Goal: Communication & Community: Answer question/provide support

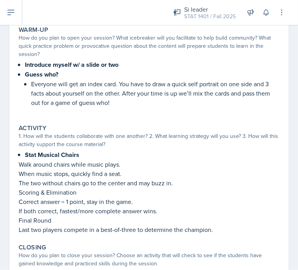
scroll to position [198, 0]
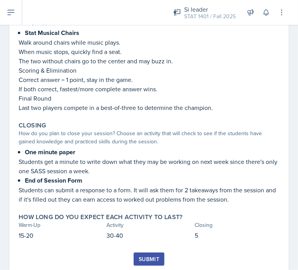
click at [142, 256] on div "Submit" at bounding box center [149, 259] width 21 height 6
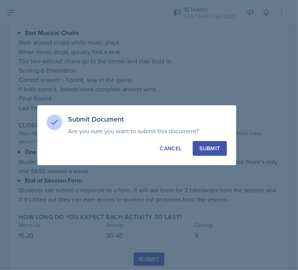
click at [142, 254] on div at bounding box center [149, 135] width 298 height 270
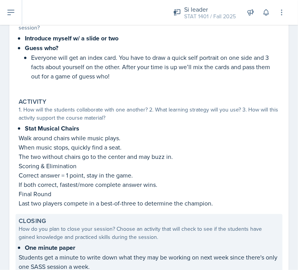
scroll to position [219, 0]
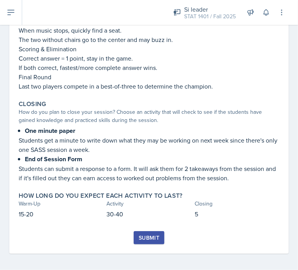
click at [135, 235] on button "Submit" at bounding box center [149, 237] width 31 height 13
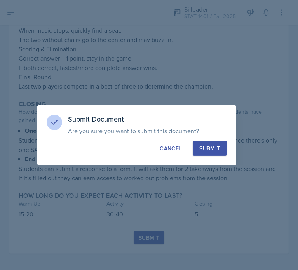
click at [135, 235] on div at bounding box center [149, 135] width 298 height 270
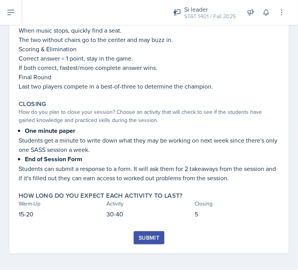
click at [139, 231] on button "Submit" at bounding box center [149, 237] width 31 height 13
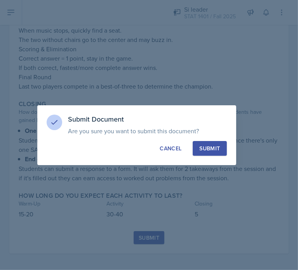
click at [209, 147] on div "Submit" at bounding box center [210, 149] width 21 height 8
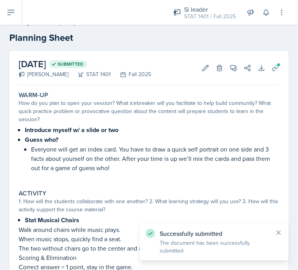
scroll to position [0, 0]
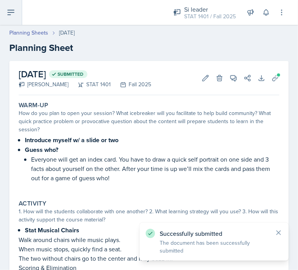
click at [16, 11] on button at bounding box center [11, 12] width 22 height 25
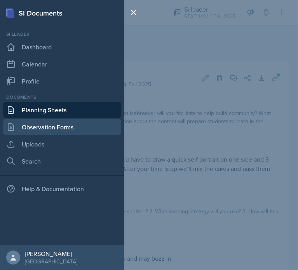
click at [36, 131] on link "Observation Forms" at bounding box center [62, 127] width 118 height 16
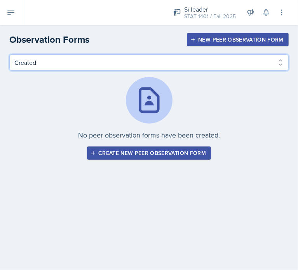
click at [64, 56] on select "Created Observed" at bounding box center [149, 62] width 280 height 16
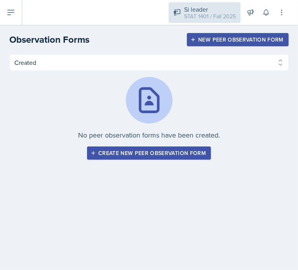
click at [176, 21] on div "Si leader STAT 1401 / Fall 2025" at bounding box center [205, 12] width 72 height 21
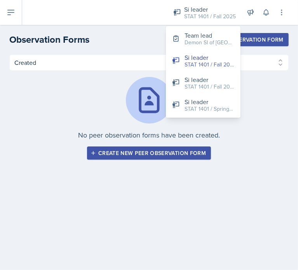
click at [151, 154] on div "Create new peer observation form" at bounding box center [149, 153] width 114 height 6
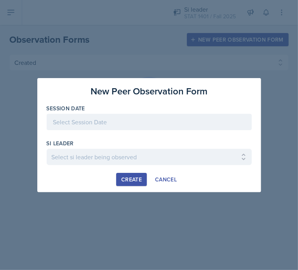
click at [129, 178] on div "Create" at bounding box center [131, 180] width 21 height 6
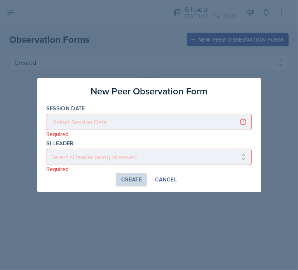
click at [100, 118] on div at bounding box center [149, 122] width 205 height 16
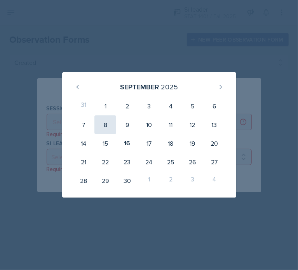
click at [104, 123] on div "8" at bounding box center [106, 125] width 22 height 19
type input "[DATE]"
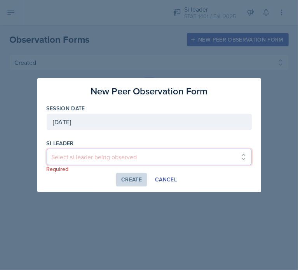
click at [93, 154] on select "Select si leader being observed [PERSON_NAME] / PSYC 2500 / The Phantoms of The…" at bounding box center [149, 157] width 205 height 16
select select "44d8fc2d-d16c-4fa4-99df-f99162eac7cf"
click at [47, 149] on select "Select si leader being observed [PERSON_NAME] / PSYC 2500 / The Phantoms of The…" at bounding box center [149, 157] width 205 height 16
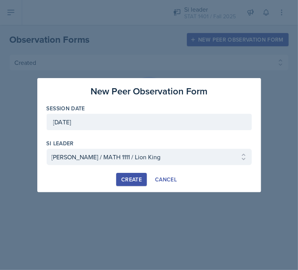
click at [124, 173] on button "Create" at bounding box center [131, 179] width 31 height 13
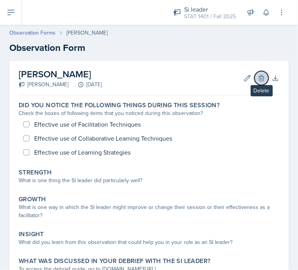
click at [258, 74] on icon at bounding box center [262, 78] width 8 height 8
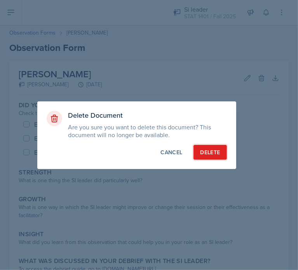
click at [217, 153] on div "Delete" at bounding box center [210, 153] width 20 height 8
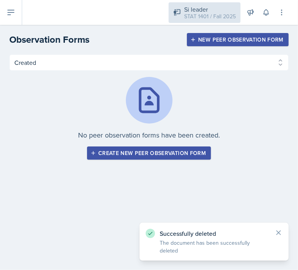
click at [214, 19] on div "STAT 1401 / Fall 2025" at bounding box center [210, 16] width 52 height 8
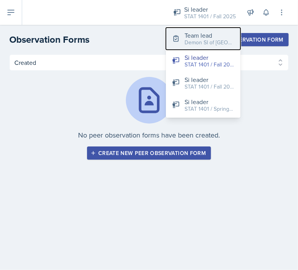
click at [195, 44] on div "Demon SI of [GEOGRAPHIC_DATA] / Fall 2025" at bounding box center [210, 43] width 50 height 8
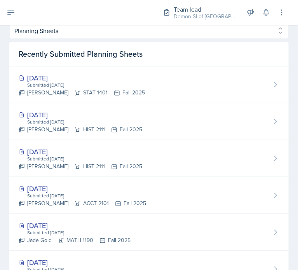
scroll to position [359, 0]
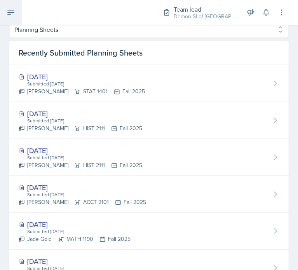
click at [12, 12] on icon at bounding box center [10, 12] width 9 height 9
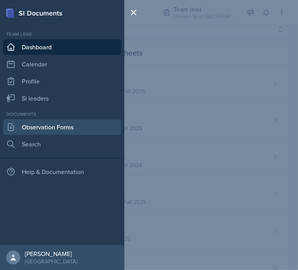
click at [16, 129] on link "Observation Forms" at bounding box center [62, 127] width 118 height 16
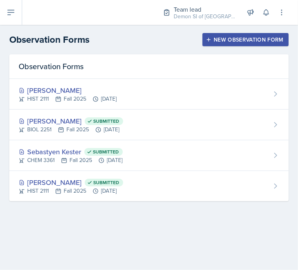
click at [213, 41] on div "New Observation Form" at bounding box center [246, 40] width 76 height 6
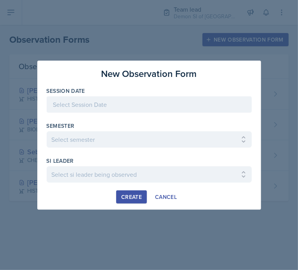
click at [150, 100] on div at bounding box center [149, 104] width 205 height 16
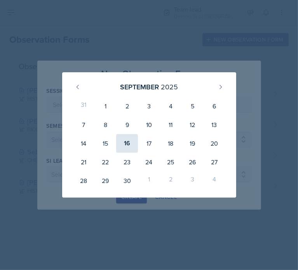
click at [127, 145] on div "16" at bounding box center [127, 143] width 22 height 19
type input "[DATE]"
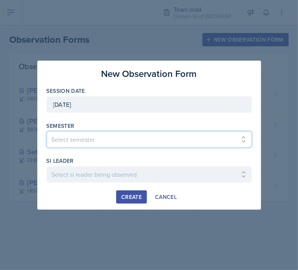
click at [120, 134] on select "Select semester All Spring 2021 Summer 2021 Spring 2022 Fall 2020 Fall 2021 Fal…" at bounding box center [149, 139] width 205 height 16
select select "2bed604d-1099-4043-b1bc-2365e8740244"
click at [47, 131] on select "Select semester All Spring 2021 Summer 2021 Spring 2022 Fall 2020 Fall 2021 Fal…" at bounding box center [149, 139] width 205 height 16
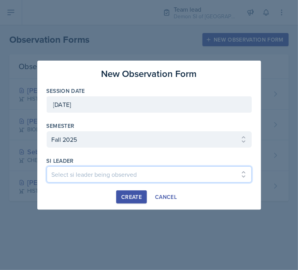
click at [82, 174] on select "Select si leader being observed [PERSON_NAME] / MATH 1190 / Les Mariettables [P…" at bounding box center [149, 174] width 205 height 16
select select "ccc45521-e57d-4b66-9d00-5859440add21"
click at [47, 166] on select "Select si leader being observed [PERSON_NAME] / MATH 1190 / Les Mariettables [P…" at bounding box center [149, 174] width 205 height 16
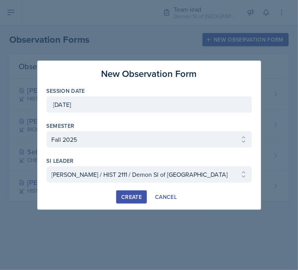
click at [123, 195] on div "Create" at bounding box center [131, 197] width 21 height 6
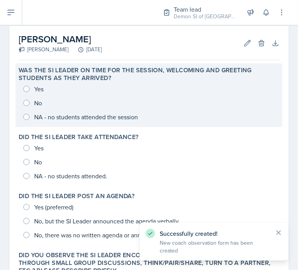
scroll to position [36, 0]
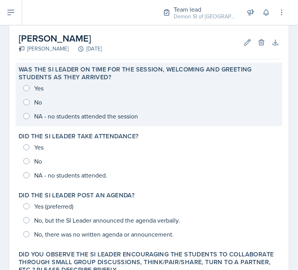
click at [42, 88] on div "Yes No NA - no students attended the session" at bounding box center [149, 102] width 261 height 42
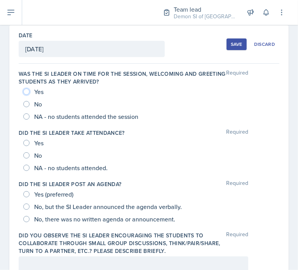
click at [26, 92] on input "Yes" at bounding box center [26, 92] width 6 height 6
radio input "true"
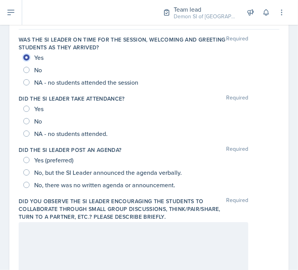
scroll to position [70, 0]
click at [57, 174] on span "No, but the SI Leader announced the agenda verbally." at bounding box center [108, 173] width 148 height 8
click at [30, 174] on input "No, but the SI Leader announced the agenda verbally." at bounding box center [26, 173] width 6 height 6
radio input "true"
click at [53, 185] on span "No, there was no written agenda or announcement." at bounding box center [104, 185] width 141 height 8
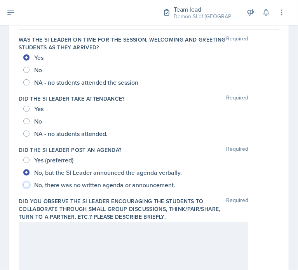
click at [30, 185] on input "No, there was no written agenda or announcement." at bounding box center [26, 185] width 6 height 6
radio input "true"
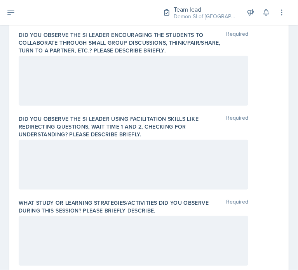
click at [44, 82] on div at bounding box center [134, 81] width 230 height 50
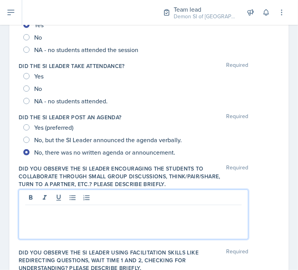
scroll to position [101, 0]
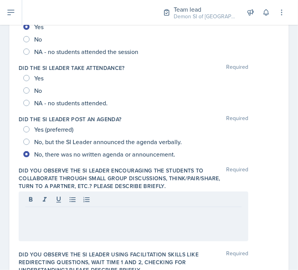
click at [31, 88] on div "No" at bounding box center [33, 90] width 20 height 12
click at [27, 91] on input "No" at bounding box center [26, 91] width 6 height 6
radio input "true"
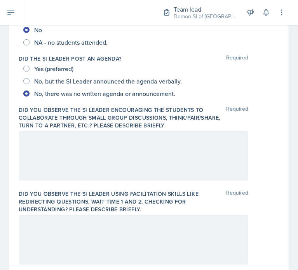
scroll to position [163, 0]
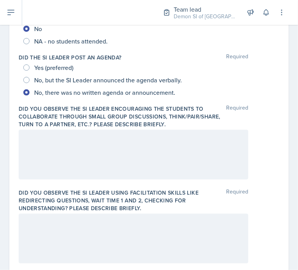
click at [114, 148] on div at bounding box center [134, 155] width 230 height 50
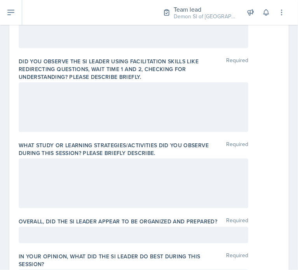
click at [105, 102] on div at bounding box center [134, 107] width 230 height 50
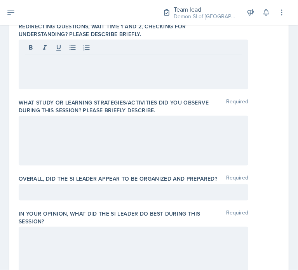
click at [95, 135] on div at bounding box center [134, 141] width 230 height 50
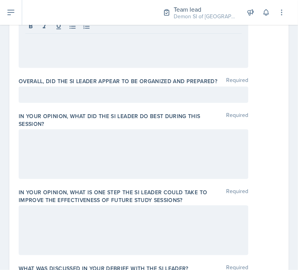
click at [70, 103] on div "Overall, did the SI Leader appear to be organized and prepared? Required" at bounding box center [149, 91] width 261 height 35
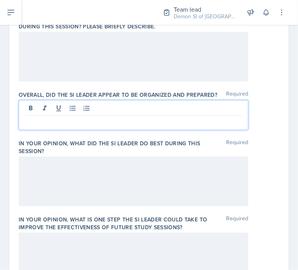
click at [70, 105] on div at bounding box center [134, 115] width 230 height 30
click at [82, 175] on div at bounding box center [134, 182] width 230 height 50
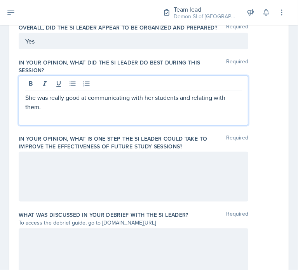
scroll to position [489, 0]
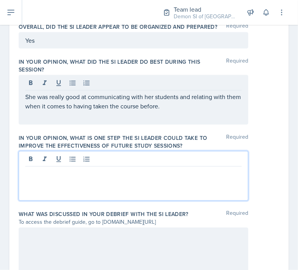
click at [76, 158] on div at bounding box center [134, 176] width 230 height 50
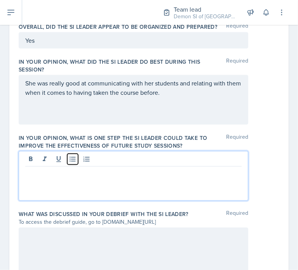
click at [78, 163] on button at bounding box center [72, 159] width 11 height 11
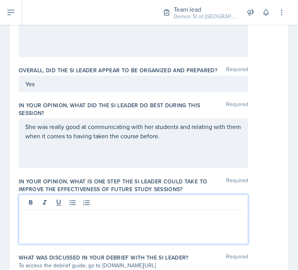
scroll to position [441, 0]
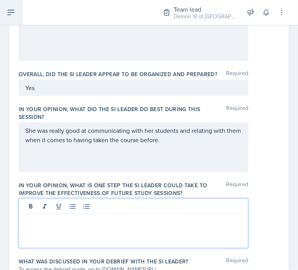
click at [5, 15] on button at bounding box center [11, 12] width 22 height 25
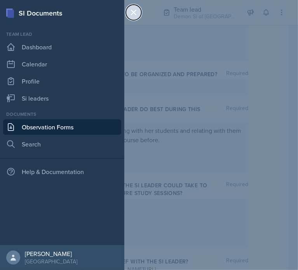
click at [139, 8] on button at bounding box center [134, 13] width 16 height 16
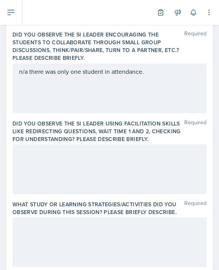
scroll to position [0, 0]
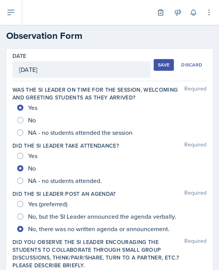
click at [162, 65] on div "Save" at bounding box center [164, 65] width 12 height 6
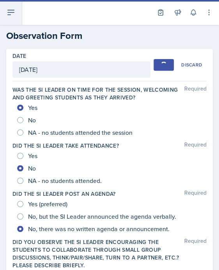
click at [11, 13] on icon at bounding box center [10, 12] width 9 height 9
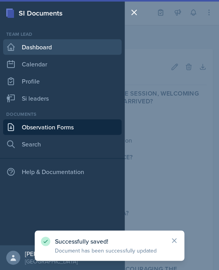
click at [21, 50] on link "Dashboard" at bounding box center [62, 47] width 118 height 16
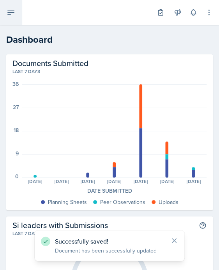
click at [10, 11] on icon at bounding box center [11, 12] width 6 height 5
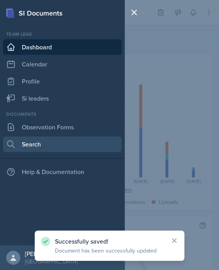
click at [38, 138] on link "Search" at bounding box center [62, 145] width 118 height 16
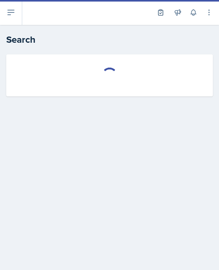
select select "all"
select select "1"
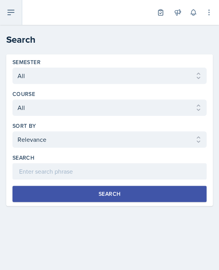
click at [6, 10] on button at bounding box center [11, 12] width 22 height 25
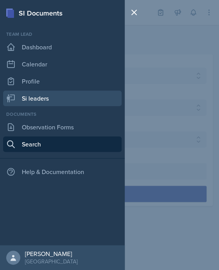
click at [49, 102] on link "Si leaders" at bounding box center [62, 99] width 118 height 16
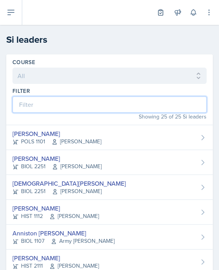
click at [78, 105] on input at bounding box center [109, 104] width 194 height 16
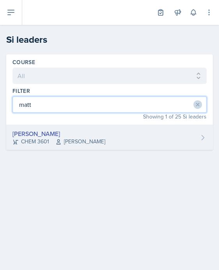
type input "matt"
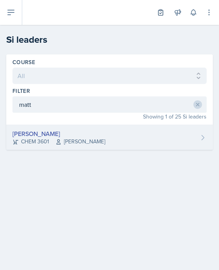
click at [75, 131] on div "[PERSON_NAME]" at bounding box center [58, 133] width 93 height 9
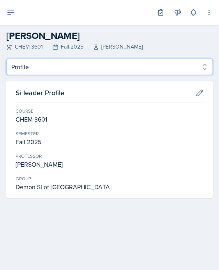
click at [208, 71] on select "Profile Planning Sheets Observation Forms Uploads" at bounding box center [109, 67] width 206 height 16
select select "Planning Sheets"
click at [6, 59] on select "Profile Planning Sheets Observation Forms Uploads" at bounding box center [109, 67] width 206 height 16
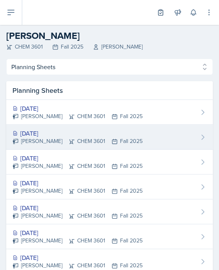
click at [147, 138] on div "[DATE] [PERSON_NAME] CHEM 3601 Fall 2025" at bounding box center [109, 137] width 206 height 25
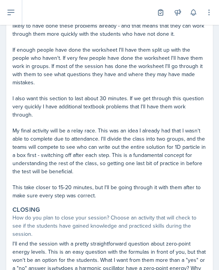
scroll to position [316, 0]
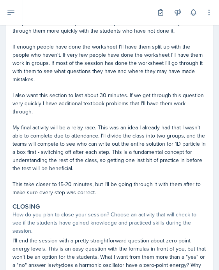
click at [112, 161] on p "My final activity will be a relay race. This was an idea I already had that I w…" at bounding box center [109, 148] width 194 height 49
click at [112, 166] on p "My final activity will be a relay race. This was an idea I already had that I w…" at bounding box center [109, 148] width 194 height 49
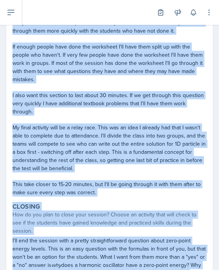
copy div "Team lead Demon SI of Fleet Street / Fall 2025 Team lead Demon SI of [GEOGRAPHI…"
click at [127, 71] on p "If enough people have done the worksheet I'll have them split up with the peopl…" at bounding box center [109, 63] width 194 height 41
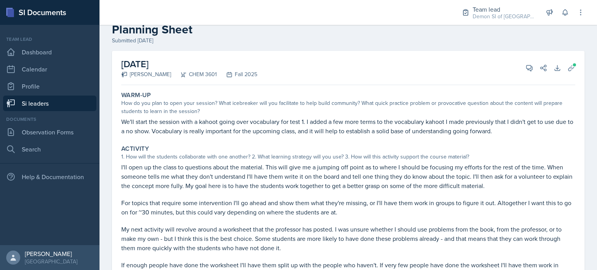
scroll to position [16, 0]
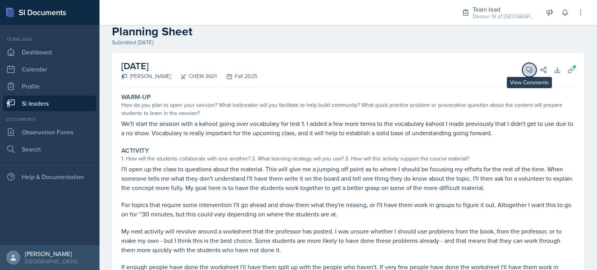
click at [298, 67] on button "View Comments" at bounding box center [530, 70] width 14 height 14
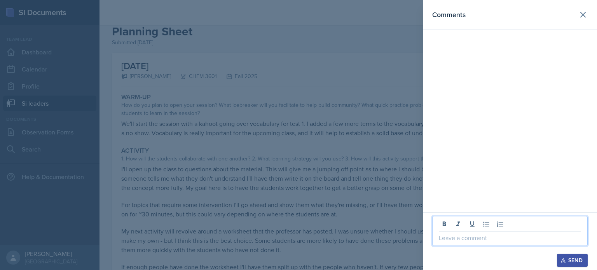
click at [298, 239] on p at bounding box center [510, 237] width 142 height 9
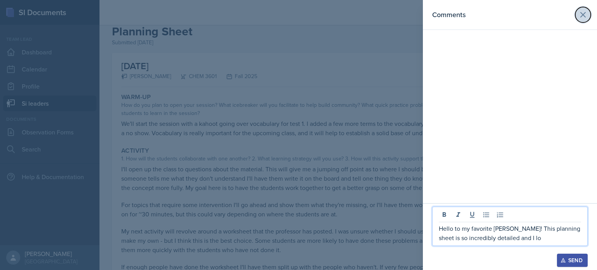
click at [298, 11] on icon at bounding box center [583, 14] width 9 height 9
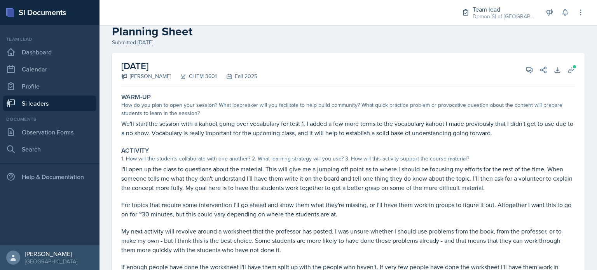
click at [298, 63] on div "[DATE] [PERSON_NAME] CHEM 3601 Fall 2025 View Comments Comments Hello to my fav…" at bounding box center [348, 70] width 454 height 34
click at [298, 66] on button "Uploads" at bounding box center [572, 70] width 14 height 14
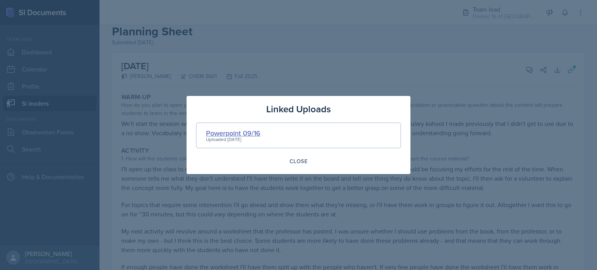
click at [260, 132] on div "Powerpoint 09/16" at bounding box center [233, 133] width 54 height 11
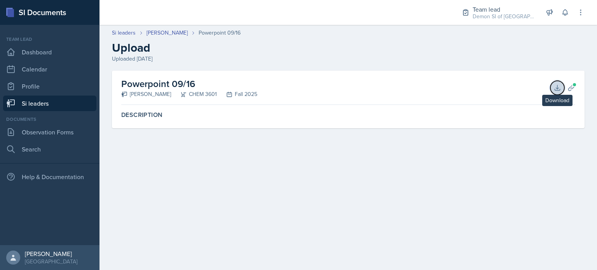
click at [298, 88] on icon at bounding box center [558, 88] width 8 height 8
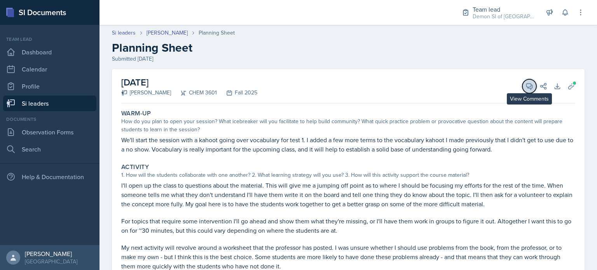
click at [298, 89] on icon at bounding box center [530, 86] width 8 height 8
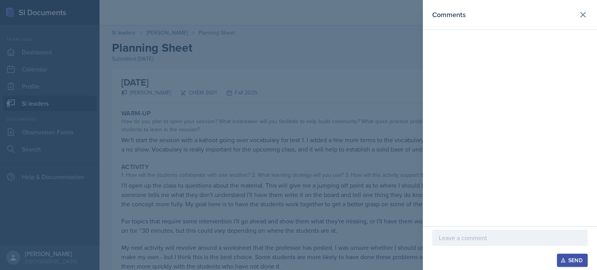
click at [298, 245] on div at bounding box center [510, 238] width 156 height 16
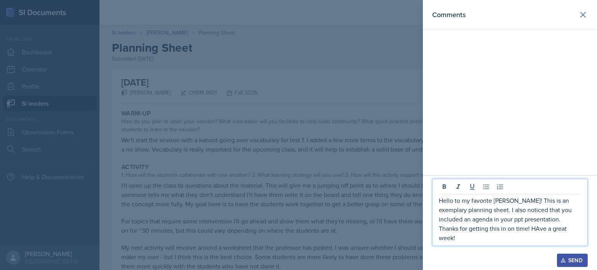
click at [298, 238] on p "Hello to my favorite [PERSON_NAME]! This is an exemplary planning sheet. I also…" at bounding box center [510, 219] width 142 height 47
drag, startPoint x: 540, startPoint y: 238, endPoint x: 479, endPoint y: 238, distance: 60.7
click at [298, 238] on p "Hello to my favorite [PERSON_NAME]! This is an exemplary planning sheet. I also…" at bounding box center [510, 219] width 142 height 47
click at [298, 258] on div "Send" at bounding box center [572, 260] width 21 height 6
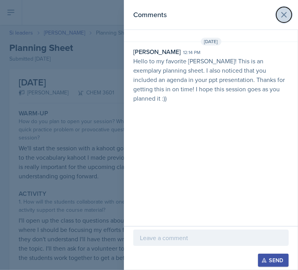
click at [282, 17] on icon at bounding box center [284, 14] width 5 height 5
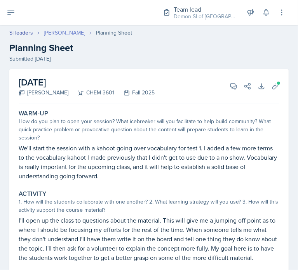
click at [67, 33] on link "[PERSON_NAME]" at bounding box center [64, 33] width 41 height 8
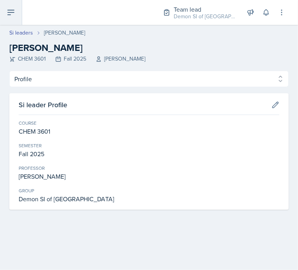
click at [1, 12] on button at bounding box center [11, 12] width 22 height 25
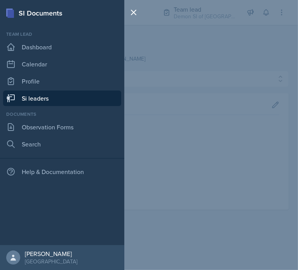
click at [47, 100] on link "Si leaders" at bounding box center [62, 99] width 118 height 16
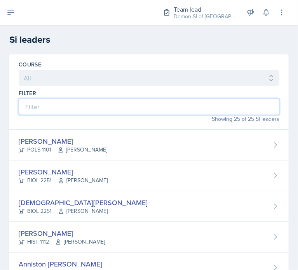
click at [67, 108] on input at bounding box center [149, 107] width 261 height 16
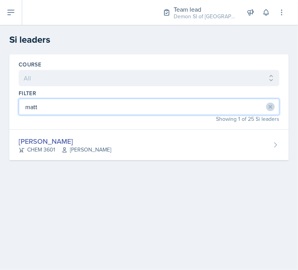
type input "matt"
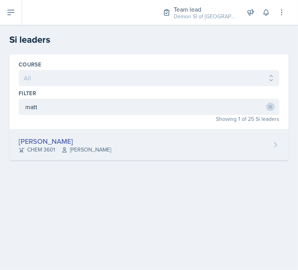
click at [72, 139] on div "[PERSON_NAME]" at bounding box center [65, 141] width 93 height 11
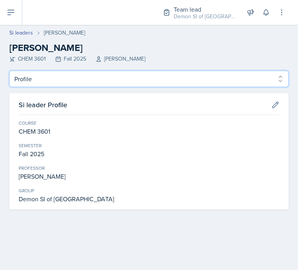
click at [120, 84] on select "Profile Planning Sheets Observation Forms Uploads" at bounding box center [149, 79] width 280 height 16
select select "Planning Sheets"
click at [9, 71] on select "Profile Planning Sheets Observation Forms Uploads" at bounding box center [149, 79] width 280 height 16
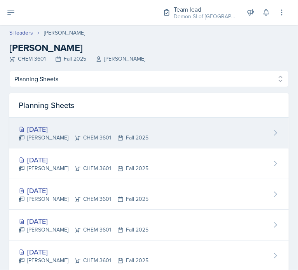
click at [119, 134] on div "[PERSON_NAME] CHEM 3601 Fall 2025" at bounding box center [84, 138] width 130 height 8
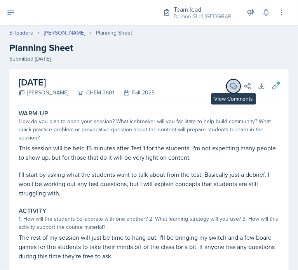
click at [231, 88] on icon at bounding box center [234, 87] width 6 height 6
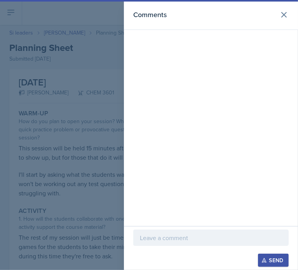
click at [187, 239] on p at bounding box center [211, 237] width 142 height 9
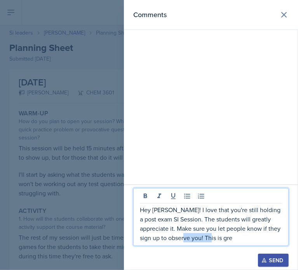
drag, startPoint x: 213, startPoint y: 241, endPoint x: 179, endPoint y: 241, distance: 33.8
click at [179, 241] on p "Hey [PERSON_NAME]! I love that you're still holding a post exam SI Session. The…" at bounding box center [211, 223] width 142 height 37
click at [272, 224] on p "Hey [PERSON_NAME]! I love that you're still holding a post exam SI Session. The…" at bounding box center [211, 223] width 142 height 37
click at [272, 220] on p "Hey [PERSON_NAME]! I love that you're still holding a post exam SI Session. The…" at bounding box center [211, 223] width 142 height 37
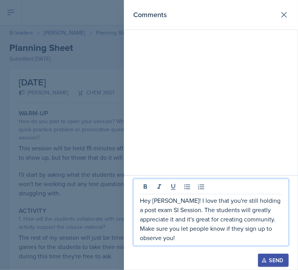
click at [158, 229] on p "Hey [PERSON_NAME]! I love that you're still holding a post exam SI Session. The…" at bounding box center [211, 219] width 142 height 47
click at [190, 240] on p "Hey [PERSON_NAME]! I love that you're still holding a post exam SI Session. The…" at bounding box center [211, 219] width 142 height 47
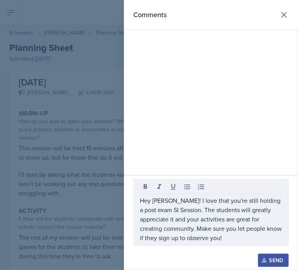
click at [269, 256] on button "Send" at bounding box center [273, 260] width 31 height 13
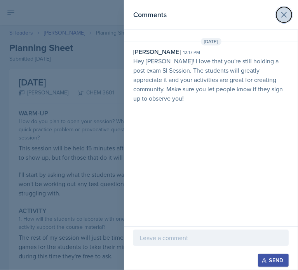
click at [282, 19] on icon at bounding box center [284, 14] width 9 height 9
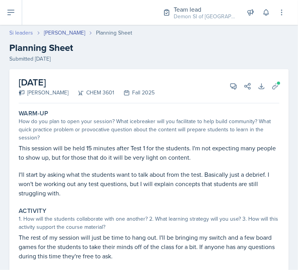
click at [24, 32] on link "Si leaders" at bounding box center [21, 33] width 24 height 8
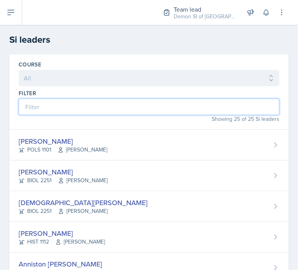
click at [163, 110] on input at bounding box center [149, 107] width 261 height 16
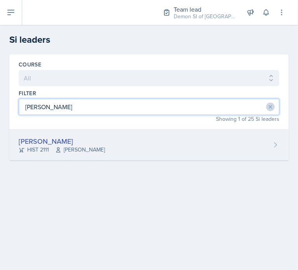
type input "[PERSON_NAME]"
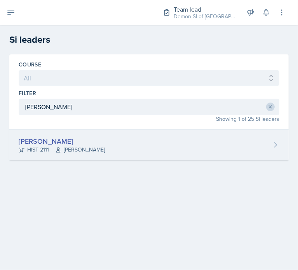
click at [95, 150] on div "[PERSON_NAME] HIST 2111 [PERSON_NAME]" at bounding box center [149, 145] width 280 height 31
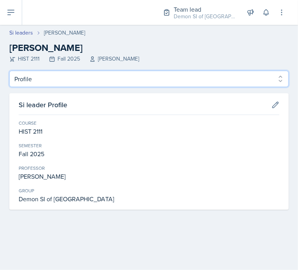
click at [80, 86] on select "Profile Planning Sheets Observation Forms Uploads" at bounding box center [149, 79] width 280 height 16
select select "Planning Sheets"
click at [9, 71] on select "Profile Planning Sheets Observation Forms Uploads" at bounding box center [149, 79] width 280 height 16
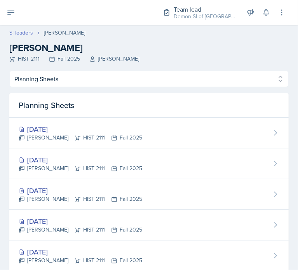
click at [26, 33] on link "Si leaders" at bounding box center [21, 33] width 24 height 8
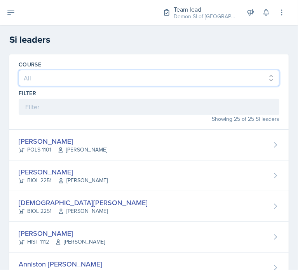
click at [56, 72] on select "All ACCT 2101 ACCT 2102 ACCT 4050 ANTH 1102 ANTH 3301 ARCH 1000 ARCH 1000 ARCH …" at bounding box center [149, 78] width 261 height 16
click at [54, 75] on select "All ACCT 2101 ACCT 2102 ACCT 4050 ANTH 1102 ANTH 3301 ARCH 1000 ARCH 1000 ARCH …" at bounding box center [149, 78] width 261 height 16
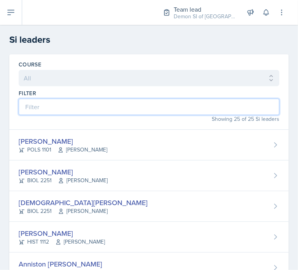
click at [51, 104] on input at bounding box center [149, 107] width 261 height 16
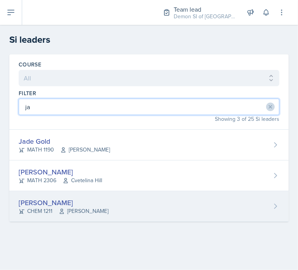
type input "ja"
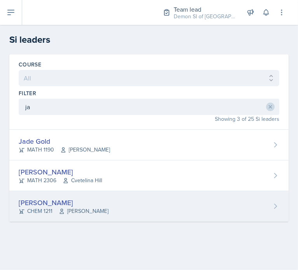
click at [42, 199] on div "[PERSON_NAME]" at bounding box center [64, 203] width 90 height 11
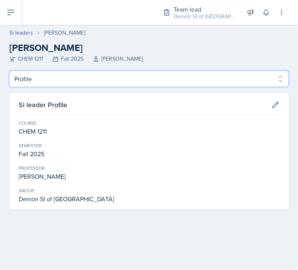
click at [67, 74] on select "Profile Planning Sheets Observation Forms Uploads" at bounding box center [149, 79] width 280 height 16
select select "Planning Sheets"
click at [9, 71] on select "Profile Planning Sheets Observation Forms Uploads" at bounding box center [149, 79] width 280 height 16
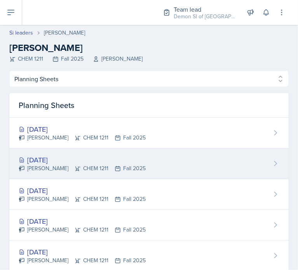
click at [62, 157] on div "[DATE]" at bounding box center [82, 160] width 127 height 11
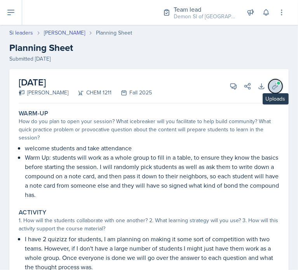
click at [272, 86] on icon at bounding box center [276, 86] width 8 height 8
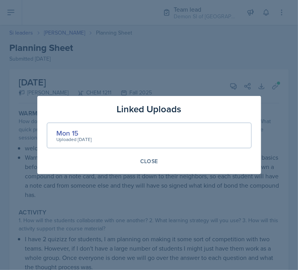
click at [132, 133] on div "Mon 15 Uploaded [DATE]" at bounding box center [149, 136] width 205 height 26
click at [64, 135] on div "Mon 15" at bounding box center [74, 133] width 35 height 11
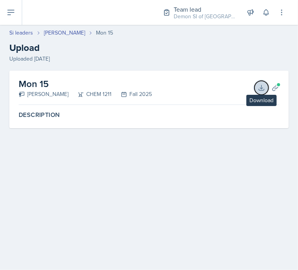
click at [264, 86] on icon at bounding box center [262, 88] width 8 height 8
click at [59, 34] on link "[PERSON_NAME]" at bounding box center [64, 33] width 41 height 8
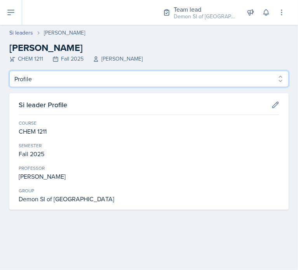
click at [50, 80] on select "Profile Planning Sheets Observation Forms Uploads" at bounding box center [149, 79] width 280 height 16
select select "Planning Sheets"
click at [9, 71] on select "Profile Planning Sheets Observation Forms Uploads" at bounding box center [149, 79] width 280 height 16
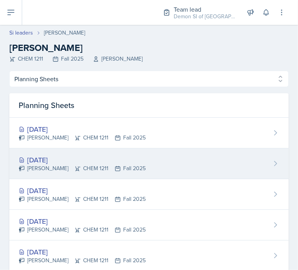
click at [50, 159] on div "[DATE]" at bounding box center [82, 160] width 127 height 11
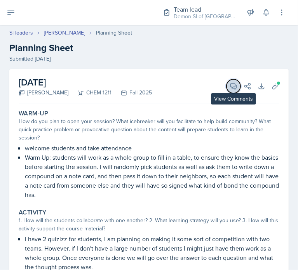
click at [230, 87] on icon at bounding box center [234, 86] width 8 height 8
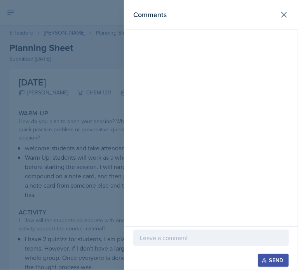
click at [205, 234] on p at bounding box center [211, 237] width 142 height 9
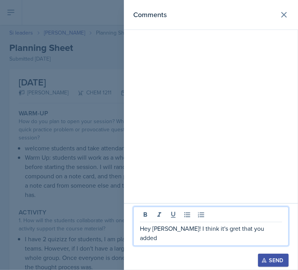
click at [218, 239] on p "Hey [PERSON_NAME]! I think it's gret that you added" at bounding box center [211, 233] width 142 height 19
click at [271, 239] on p "Hey [PERSON_NAME]! I think it's great that you added" at bounding box center [211, 233] width 142 height 19
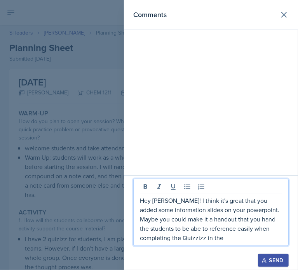
click at [193, 241] on p "Hey [PERSON_NAME]! I think it's great that you added some information slides on…" at bounding box center [211, 219] width 142 height 47
click at [236, 241] on p "Hey [PERSON_NAME]! I think it's great that you added some information slides on…" at bounding box center [211, 219] width 142 height 47
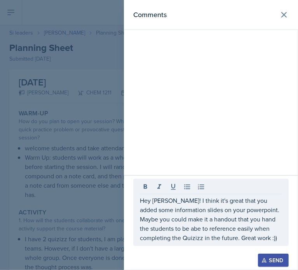
click at [278, 257] on div "Send" at bounding box center [273, 260] width 21 height 6
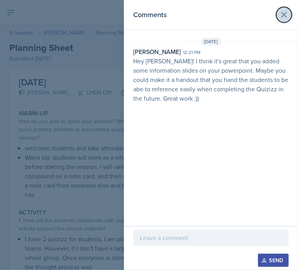
click at [283, 20] on button at bounding box center [285, 15] width 16 height 16
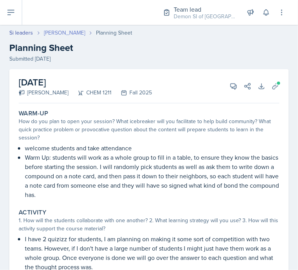
click at [55, 29] on link "[PERSON_NAME]" at bounding box center [64, 33] width 41 height 8
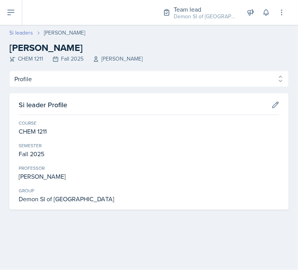
click at [18, 33] on link "Si leaders" at bounding box center [21, 33] width 24 height 8
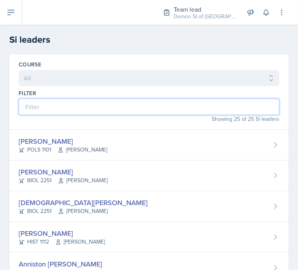
click at [40, 112] on input at bounding box center [149, 107] width 261 height 16
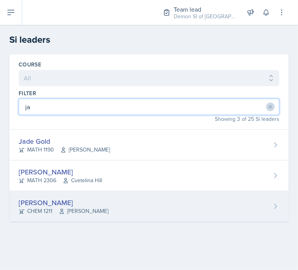
type input "ja"
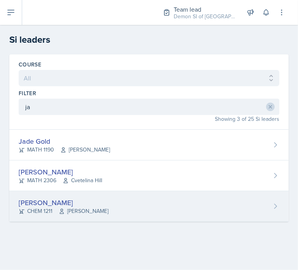
click at [32, 199] on div "[PERSON_NAME]" at bounding box center [64, 203] width 90 height 11
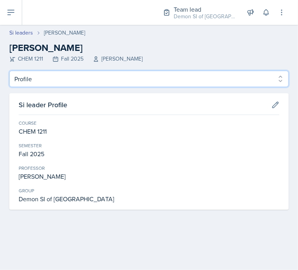
click at [238, 81] on select "Profile Planning Sheets Observation Forms Uploads" at bounding box center [149, 79] width 280 height 16
select select "Planning Sheets"
click at [9, 71] on select "Profile Planning Sheets Observation Forms Uploads" at bounding box center [149, 79] width 280 height 16
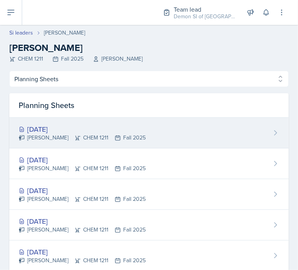
click at [159, 126] on div "[DATE] [PERSON_NAME] CHEM 1211 Fall 2025" at bounding box center [149, 133] width 280 height 31
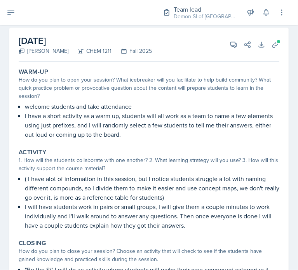
scroll to position [41, 0]
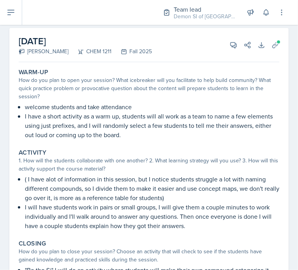
click at [216, 243] on div "Closing" at bounding box center [149, 244] width 261 height 8
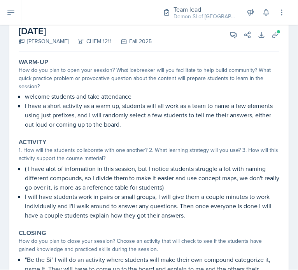
scroll to position [53, 0]
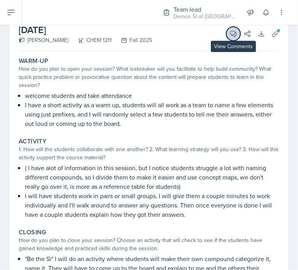
click at [229, 35] on icon at bounding box center [233, 34] width 8 height 8
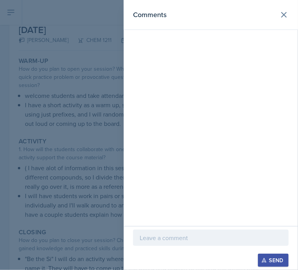
click at [182, 242] on p at bounding box center [211, 237] width 142 height 9
